Goal: Find specific page/section: Find specific page/section

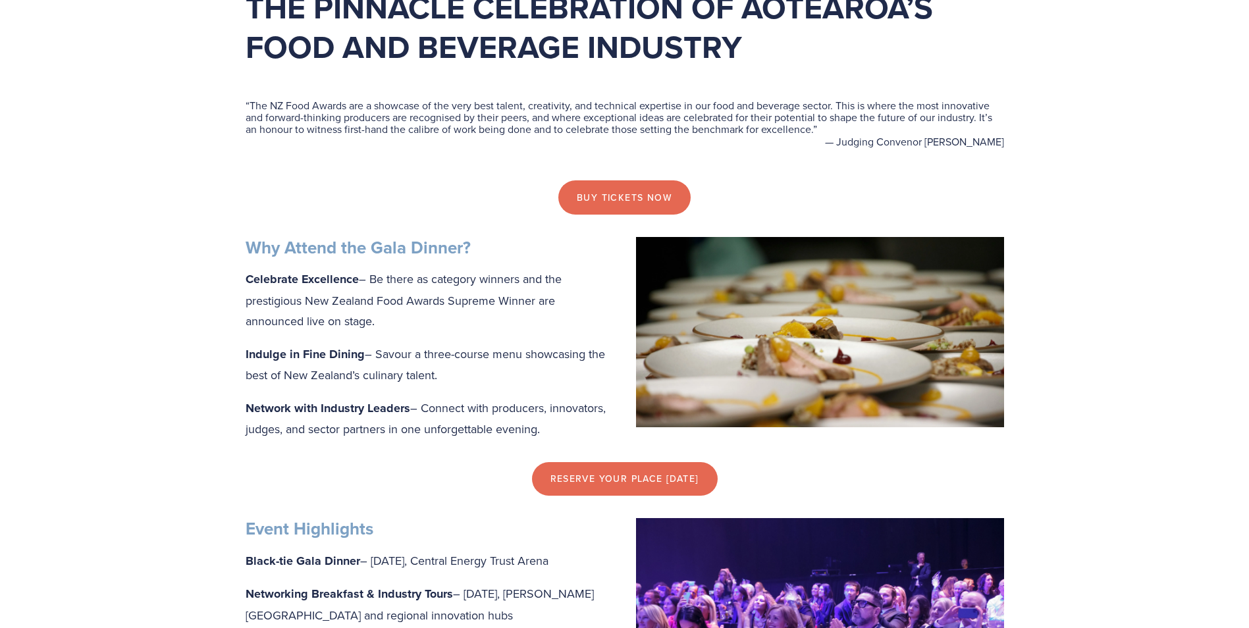
scroll to position [585, 0]
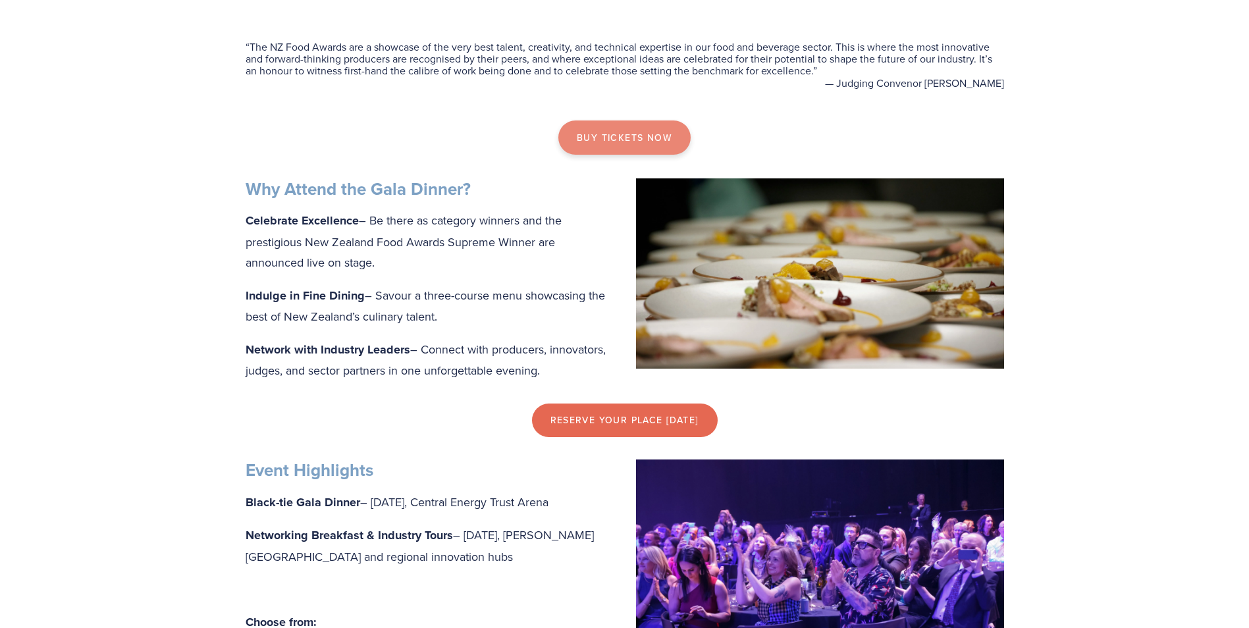
click at [615, 142] on link "Buy tickets now" at bounding box center [624, 137] width 132 height 34
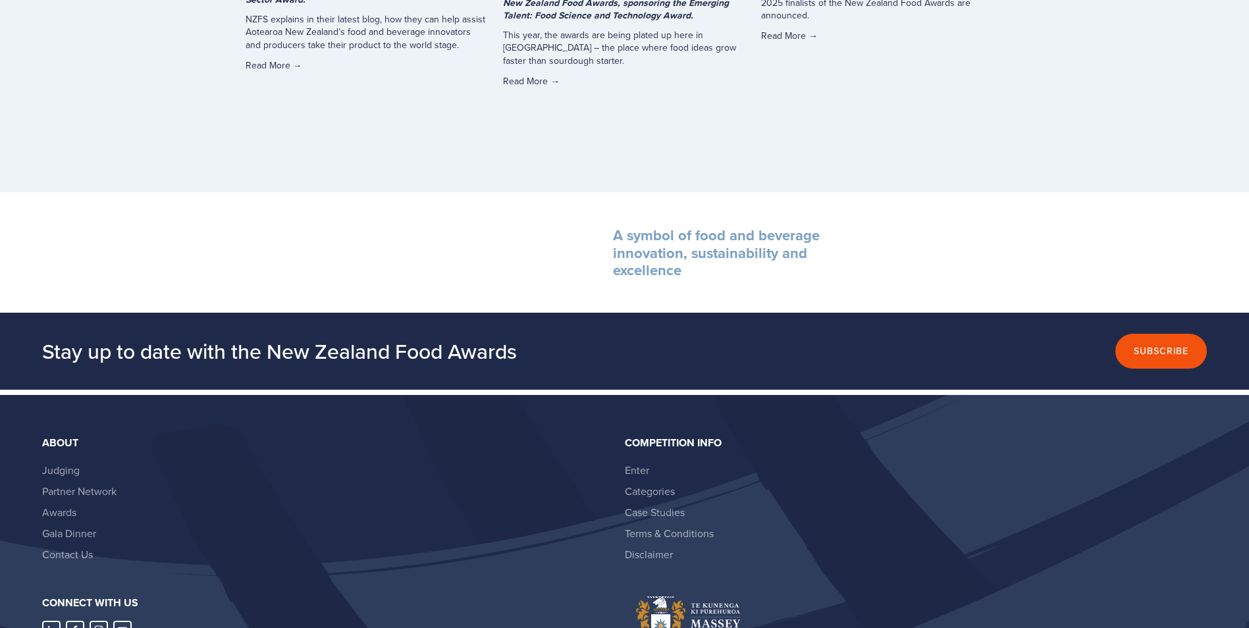
scroll to position [3663, 0]
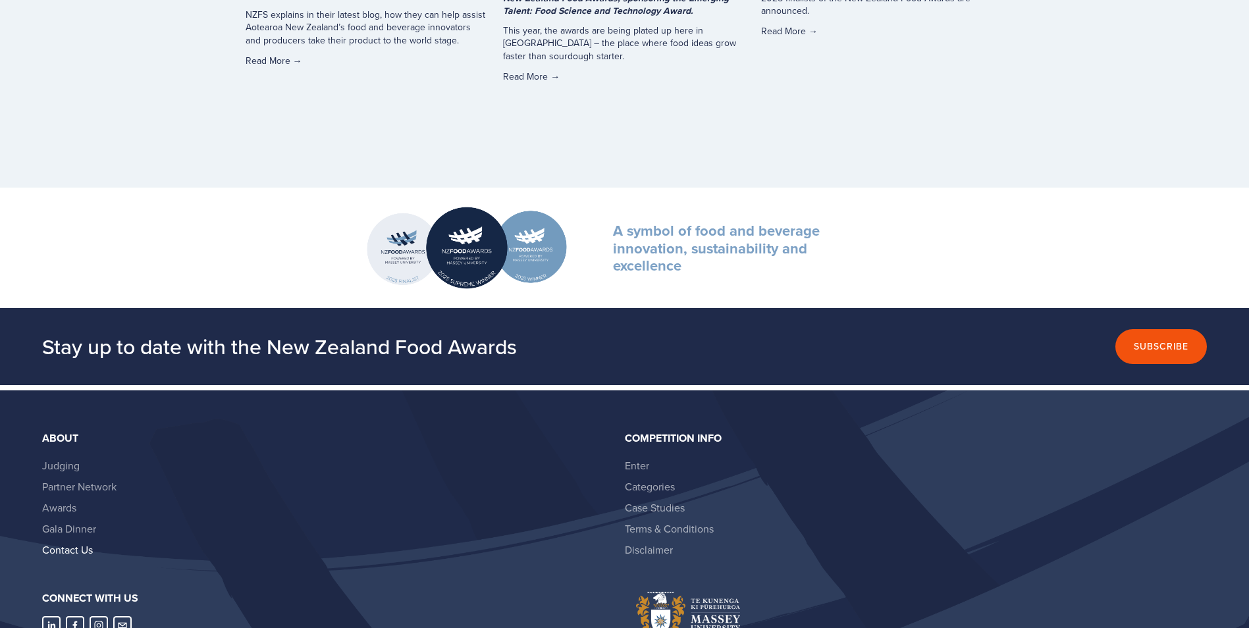
click at [78, 554] on link "Contact Us" at bounding box center [67, 549] width 51 height 14
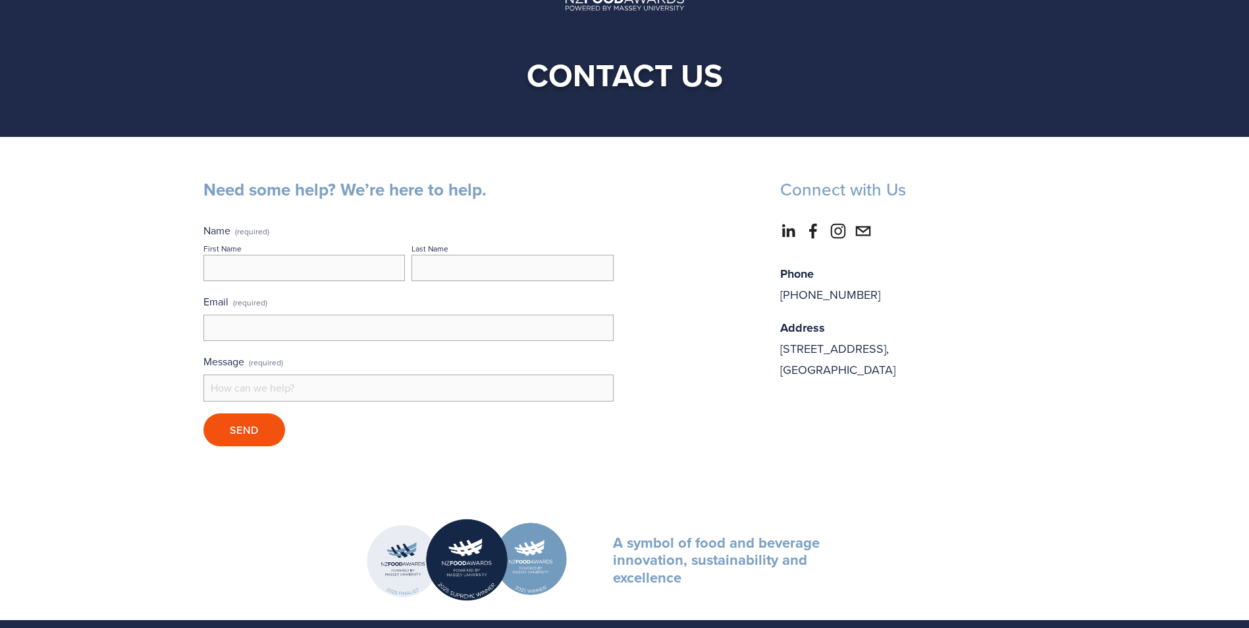
scroll to position [76, 0]
